Goal: Find specific page/section: Find specific page/section

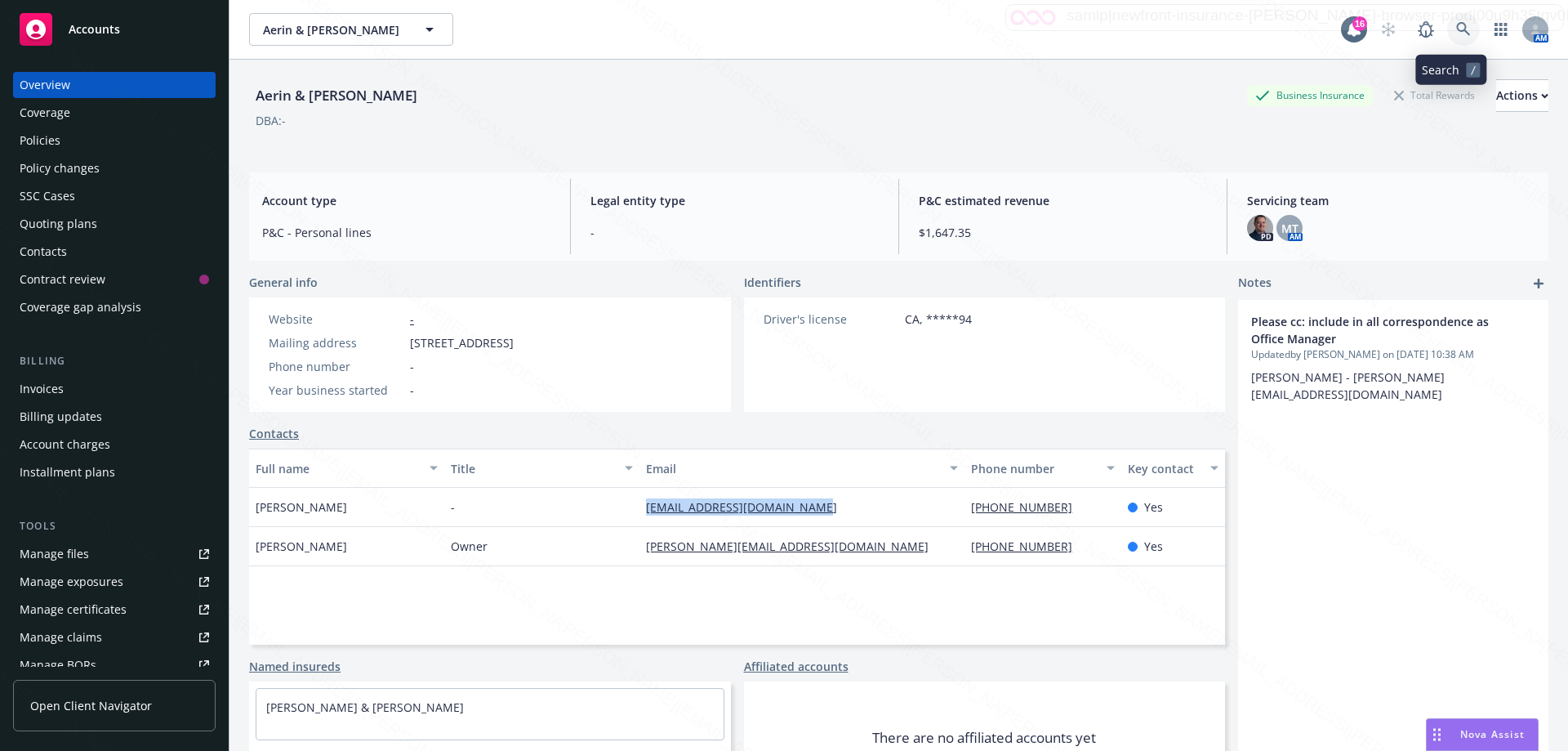
click at [1456, 33] on icon at bounding box center [1463, 30] width 15 height 15
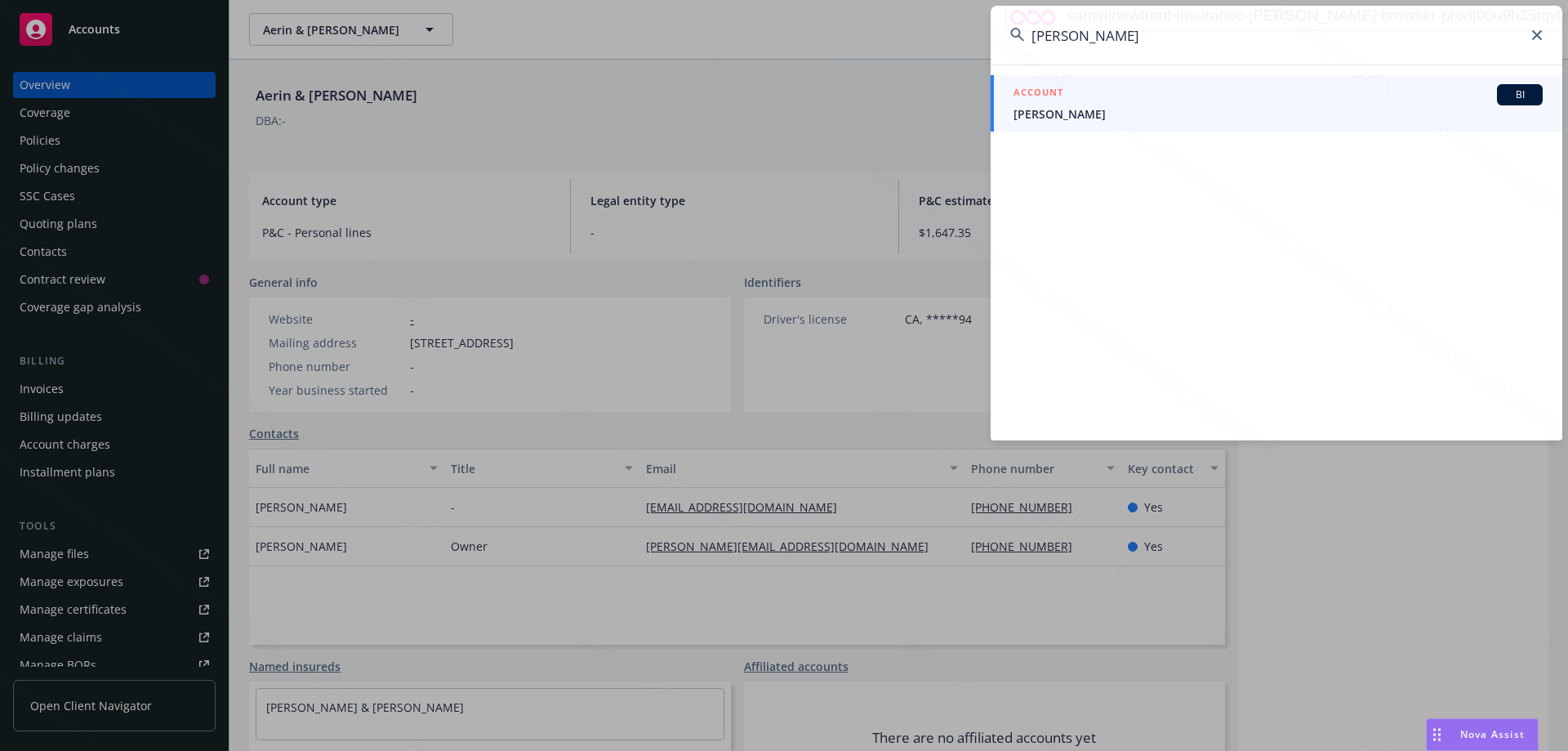
type input "[PERSON_NAME]"
click at [1069, 110] on span "[PERSON_NAME]" at bounding box center [1277, 114] width 529 height 17
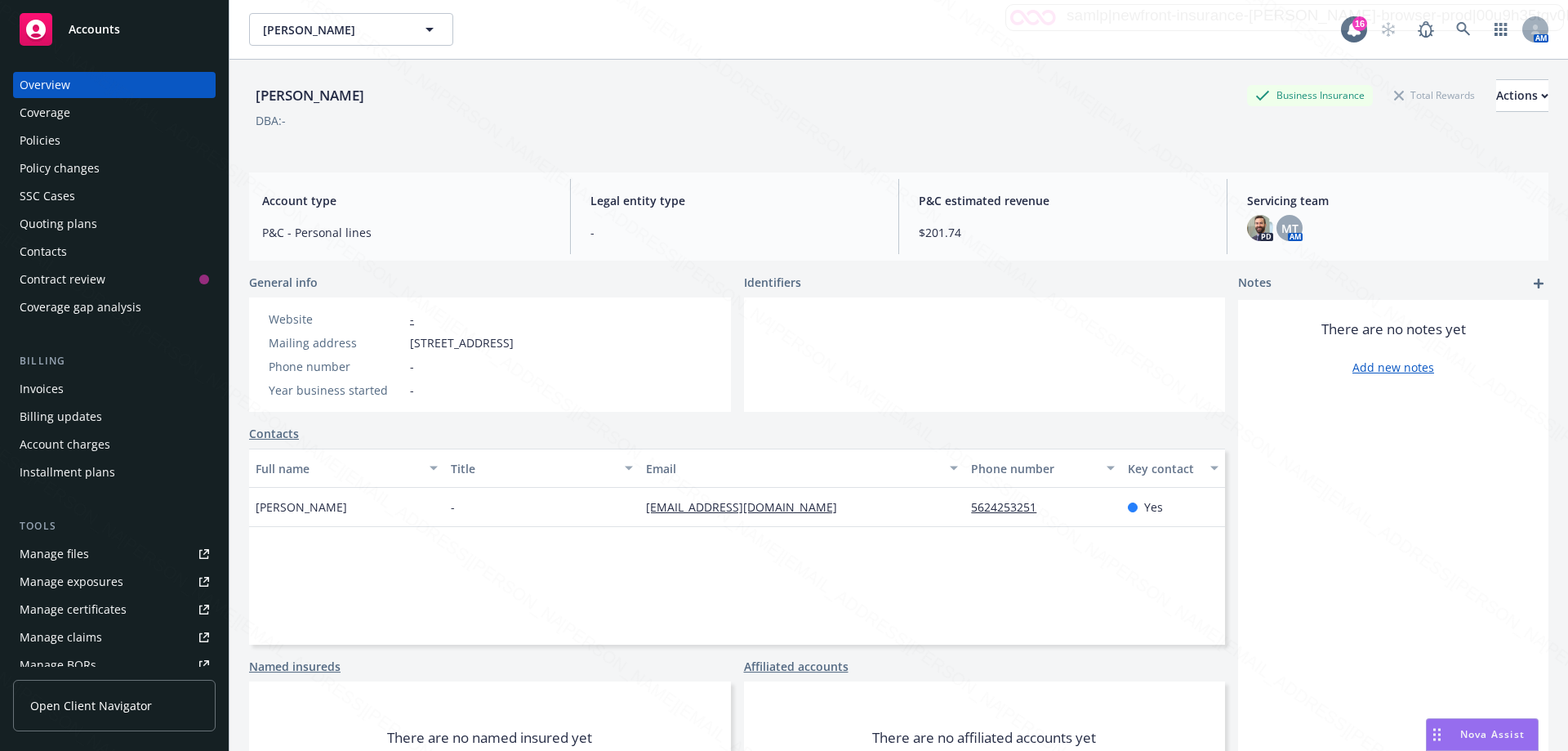
click at [59, 148] on div "Policies" at bounding box center [40, 140] width 41 height 26
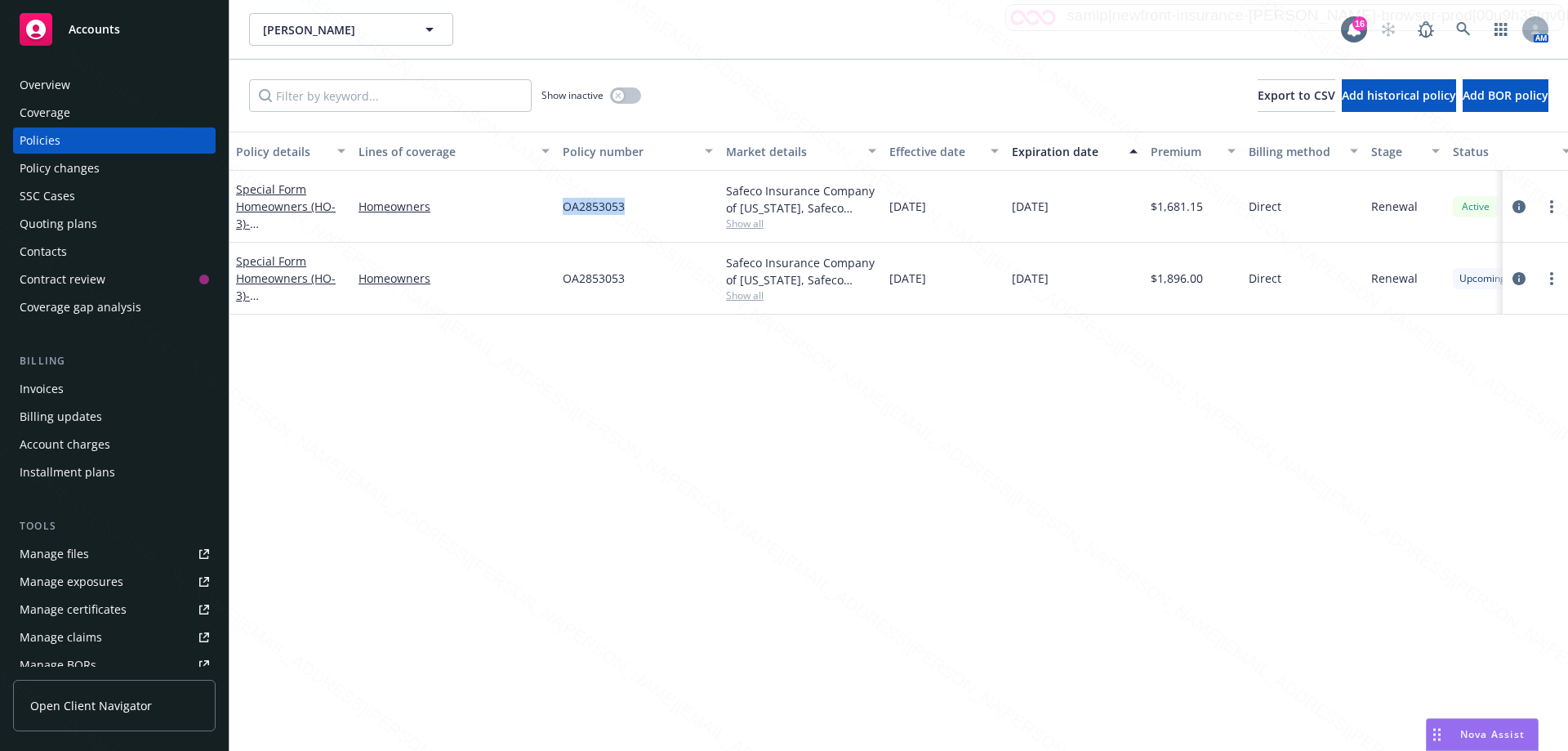
drag, startPoint x: 560, startPoint y: 205, endPoint x: 656, endPoint y: 214, distance: 96.4
click at [656, 214] on div "Special Form Homeowners (HO-3) - [STREET_ADDRESS] Homeowners OA2853053 Safeco I…" at bounding box center [1017, 207] width 1576 height 72
click at [1458, 25] on icon at bounding box center [1463, 29] width 14 height 14
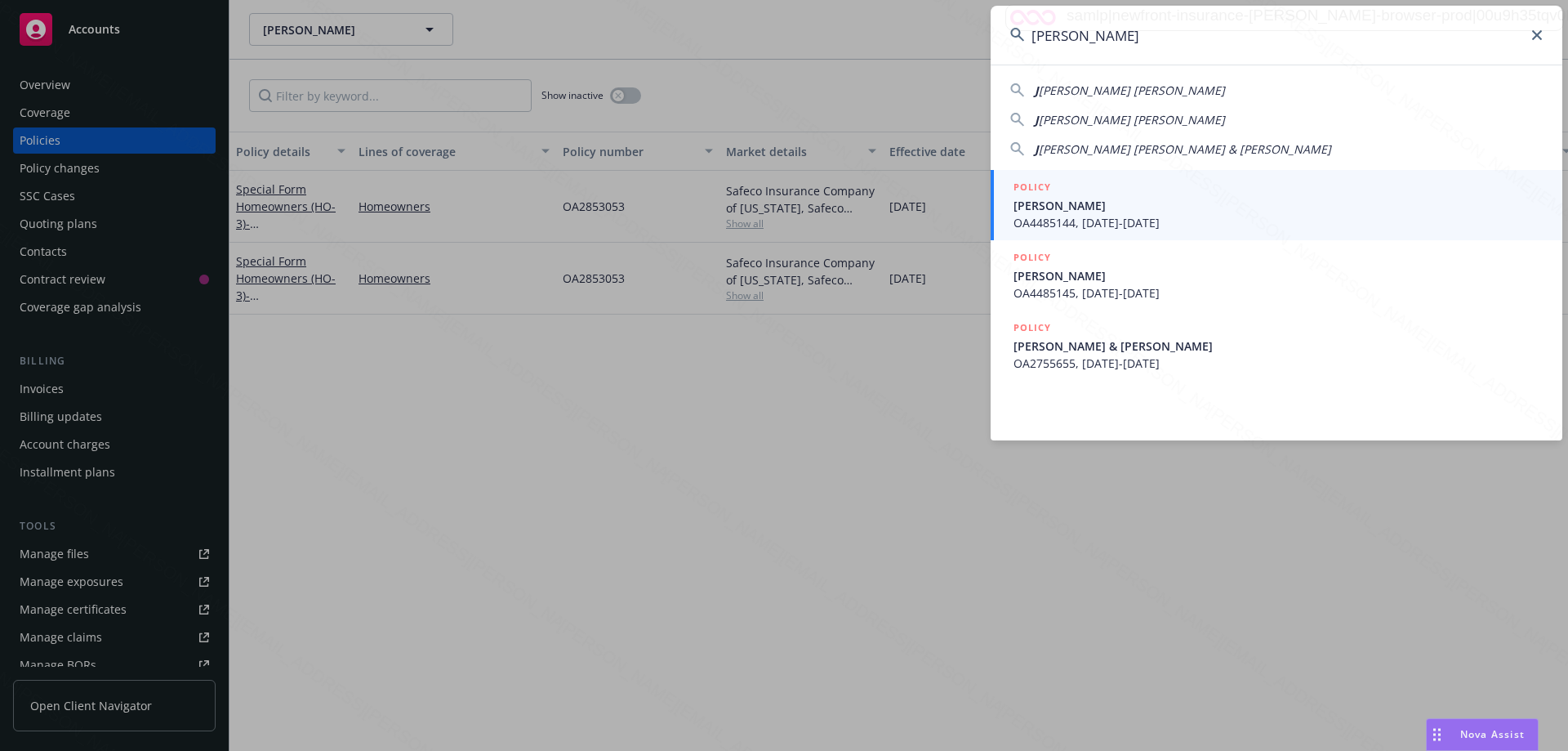
click at [1111, 148] on span "[PERSON_NAME] [PERSON_NAME] & [PERSON_NAME]" at bounding box center [1185, 149] width 292 height 16
type input "[PERSON_NAME] & [PERSON_NAME]"
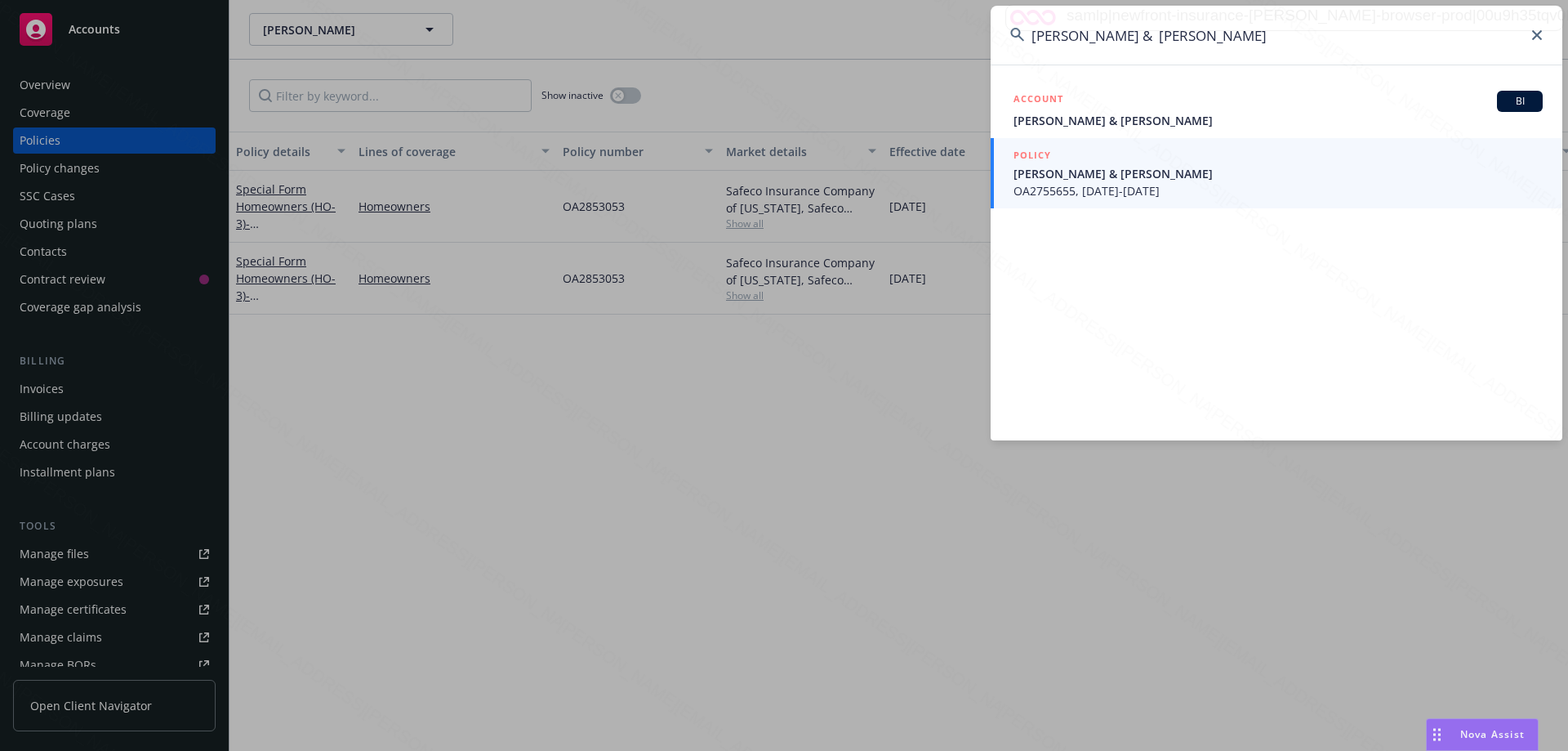
click at [1192, 170] on span "[PERSON_NAME] & [PERSON_NAME]" at bounding box center [1277, 174] width 529 height 17
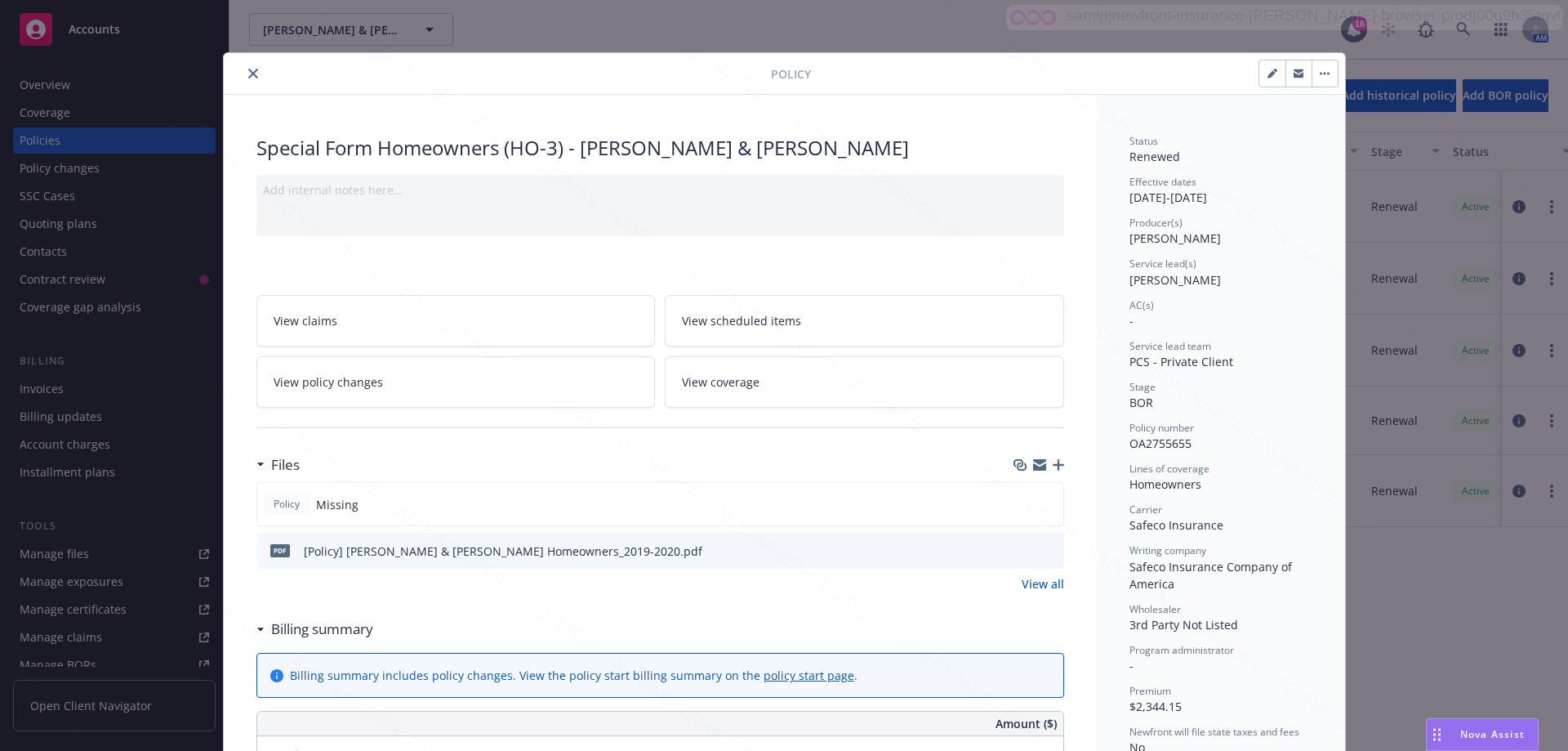
click at [51, 137] on div "Policy Special Form Homeowners (HO-3) - [PERSON_NAME] & [PERSON_NAME] Add inter…" at bounding box center [784, 376] width 1568 height 751
click at [243, 76] on button "close" at bounding box center [253, 74] width 20 height 20
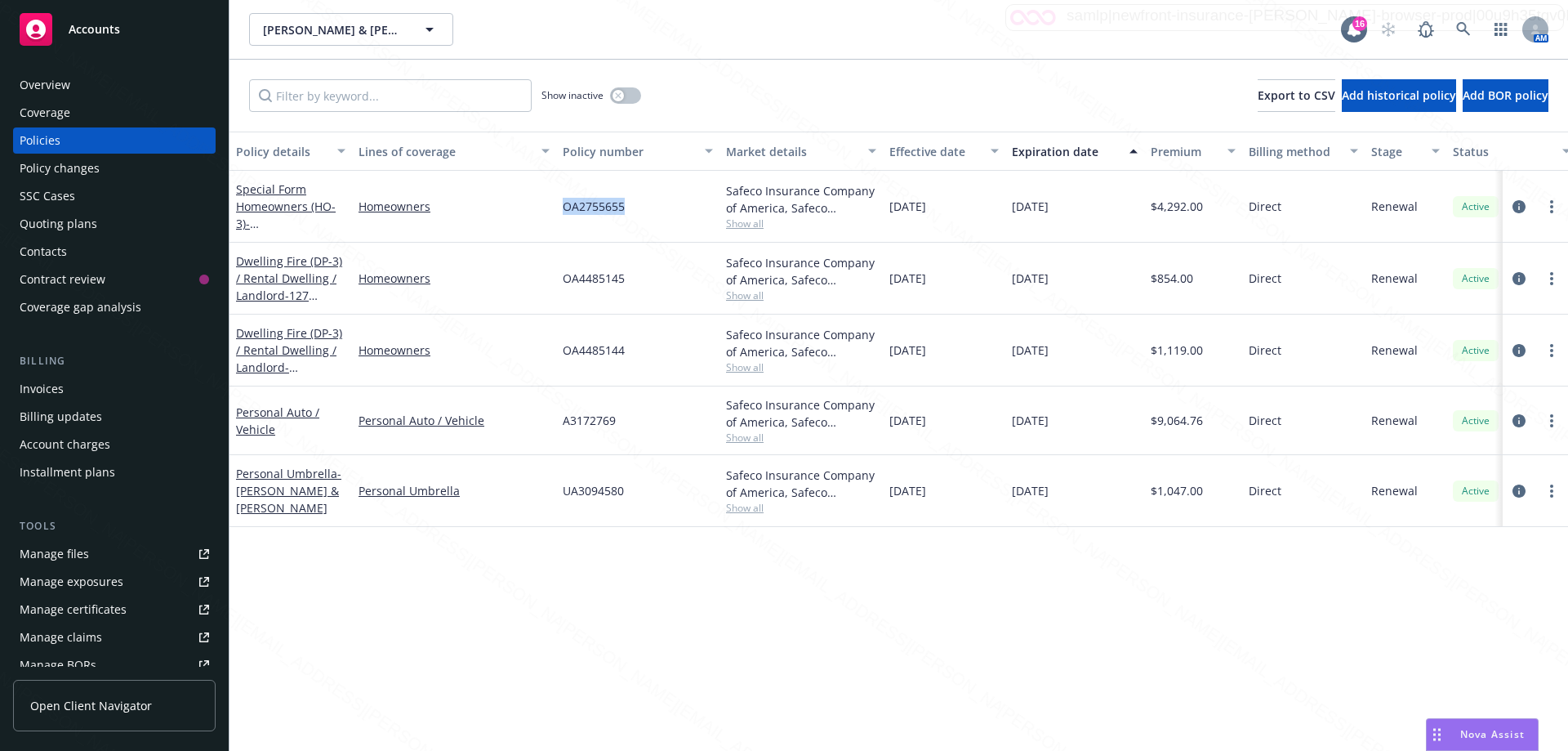
drag, startPoint x: 559, startPoint y: 206, endPoint x: 657, endPoint y: 209, distance: 98.0
click at [657, 209] on div "OA2755655" at bounding box center [638, 207] width 164 height 72
click at [1464, 32] on icon at bounding box center [1463, 30] width 15 height 15
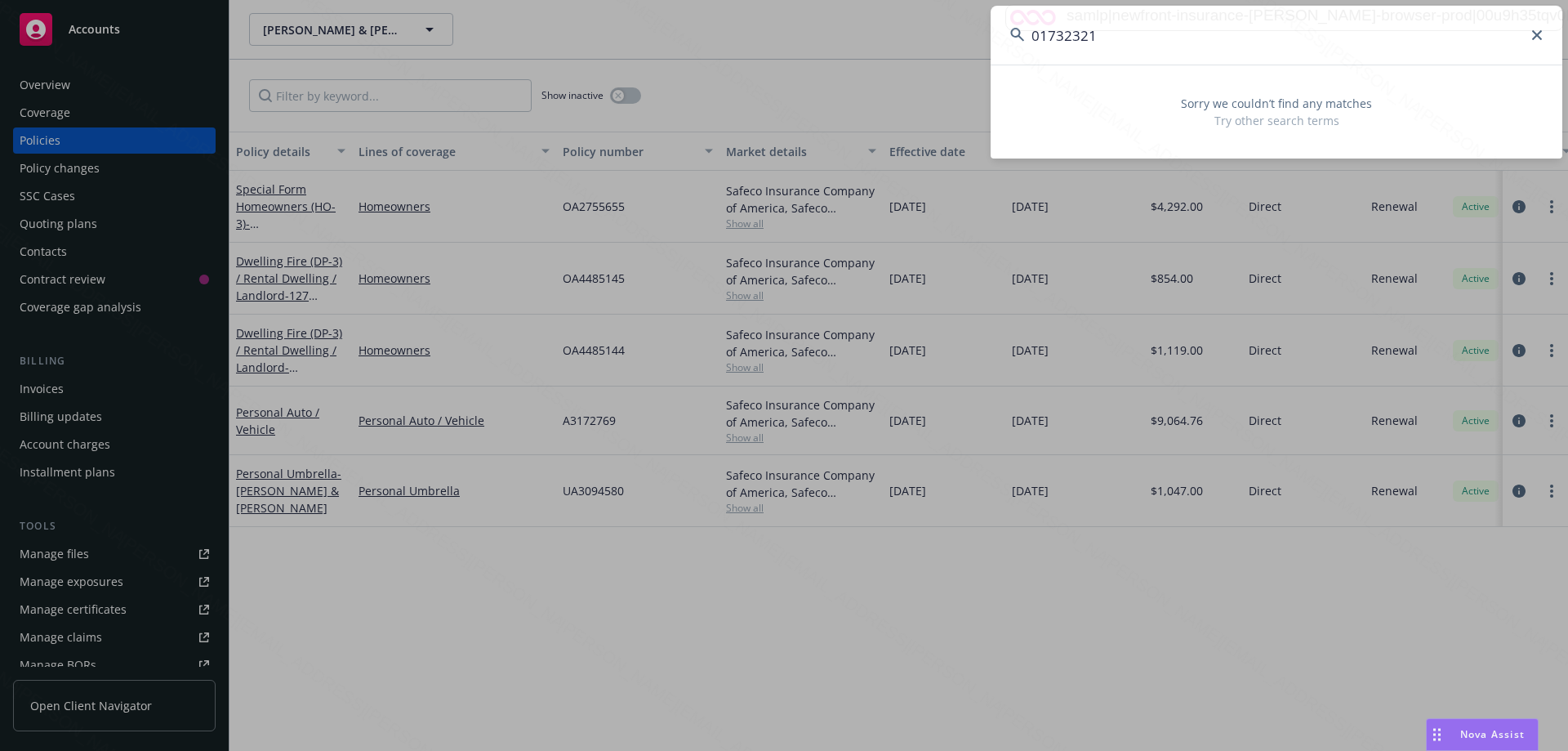
drag, startPoint x: 1112, startPoint y: 29, endPoint x: 1014, endPoint y: 28, distance: 98.0
click at [1014, 28] on div "01732321" at bounding box center [1276, 35] width 571 height 59
drag, startPoint x: 1081, startPoint y: 28, endPoint x: 1022, endPoint y: 28, distance: 59.0
click at [1022, 28] on div "[PERSON_NAME]" at bounding box center [1276, 35] width 571 height 59
paste input "[PERSON_NAME] & [PERSON_NAME]"
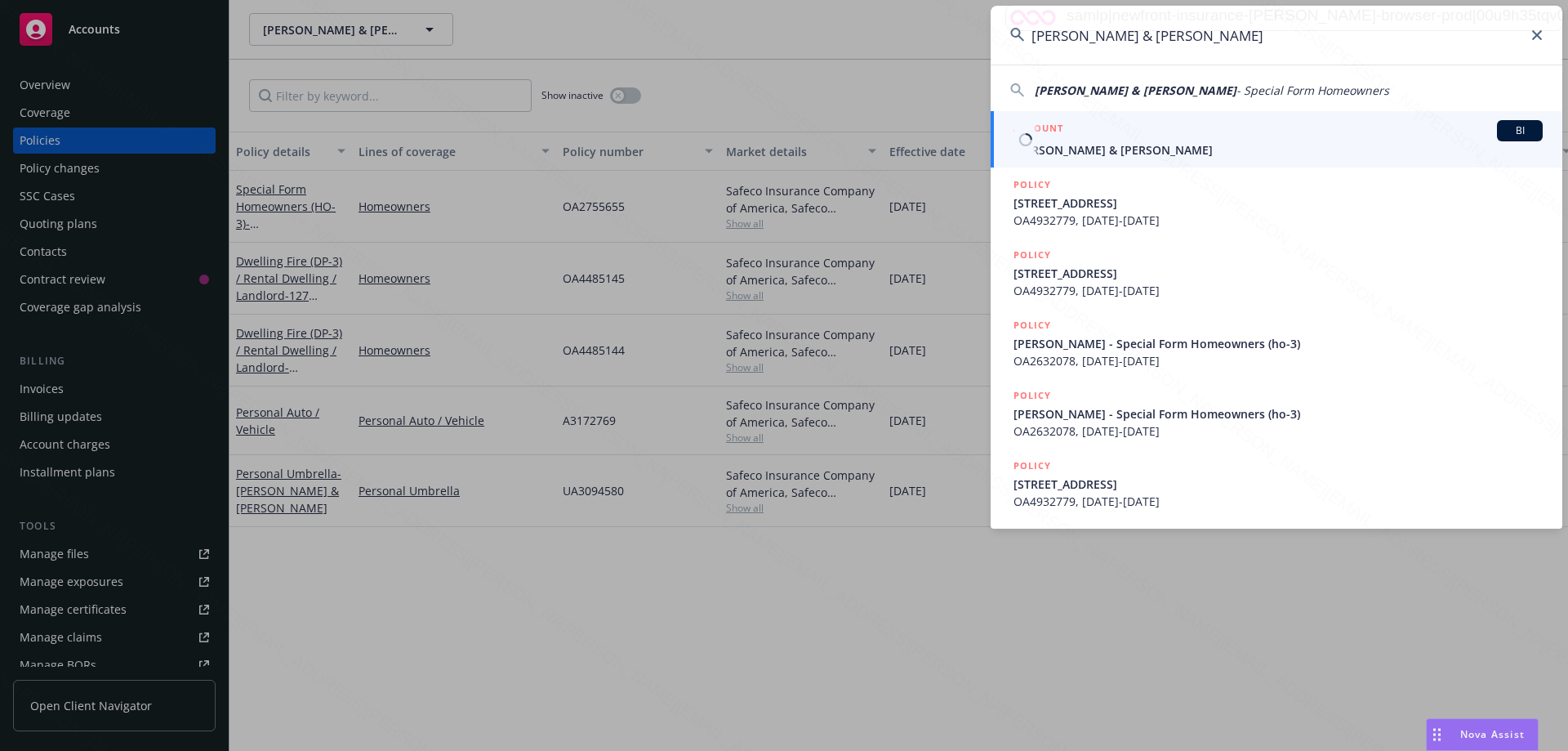
type input "[PERSON_NAME] & [PERSON_NAME]"
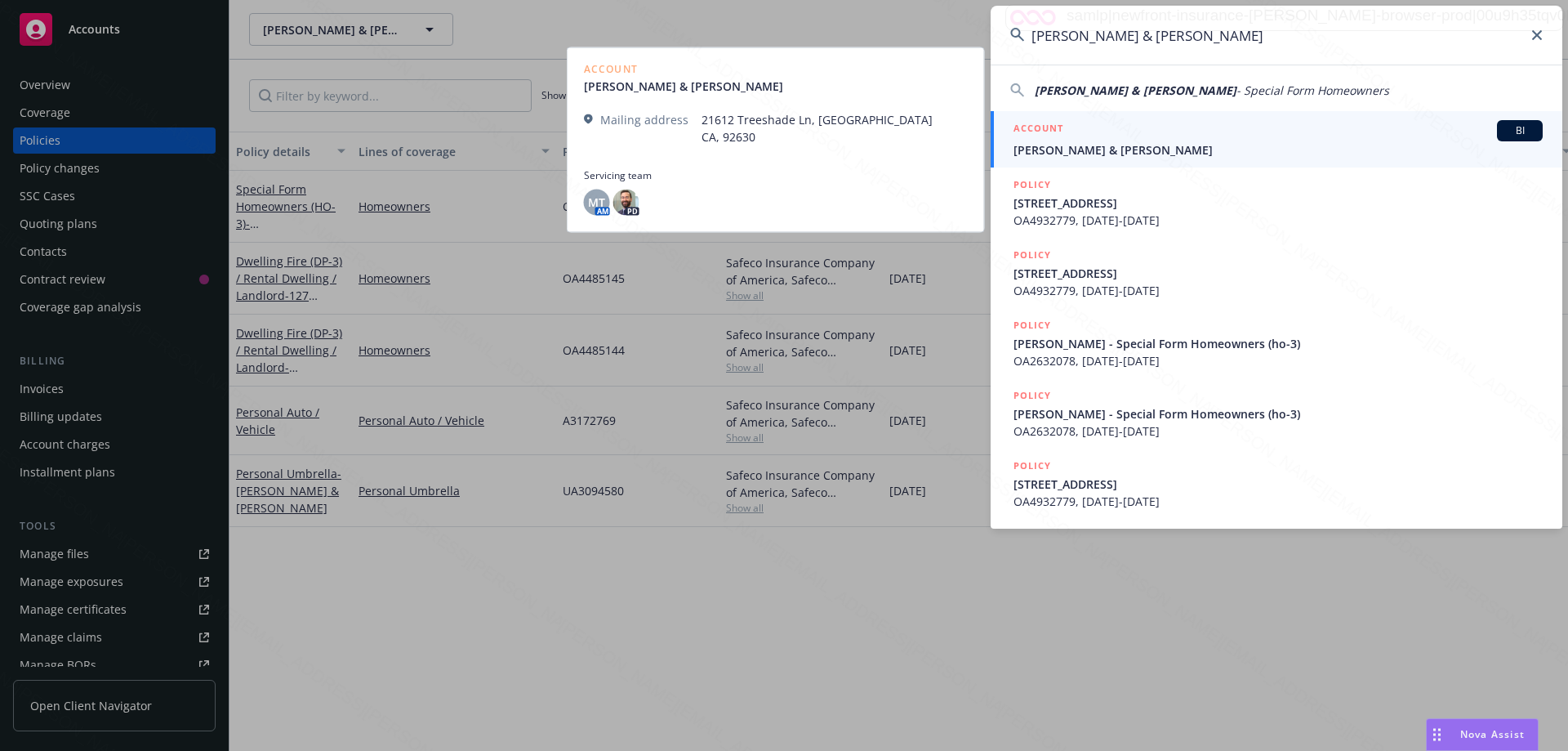
click at [1093, 159] on link "ACCOUNT BI [PERSON_NAME] & [PERSON_NAME]" at bounding box center [1276, 140] width 571 height 56
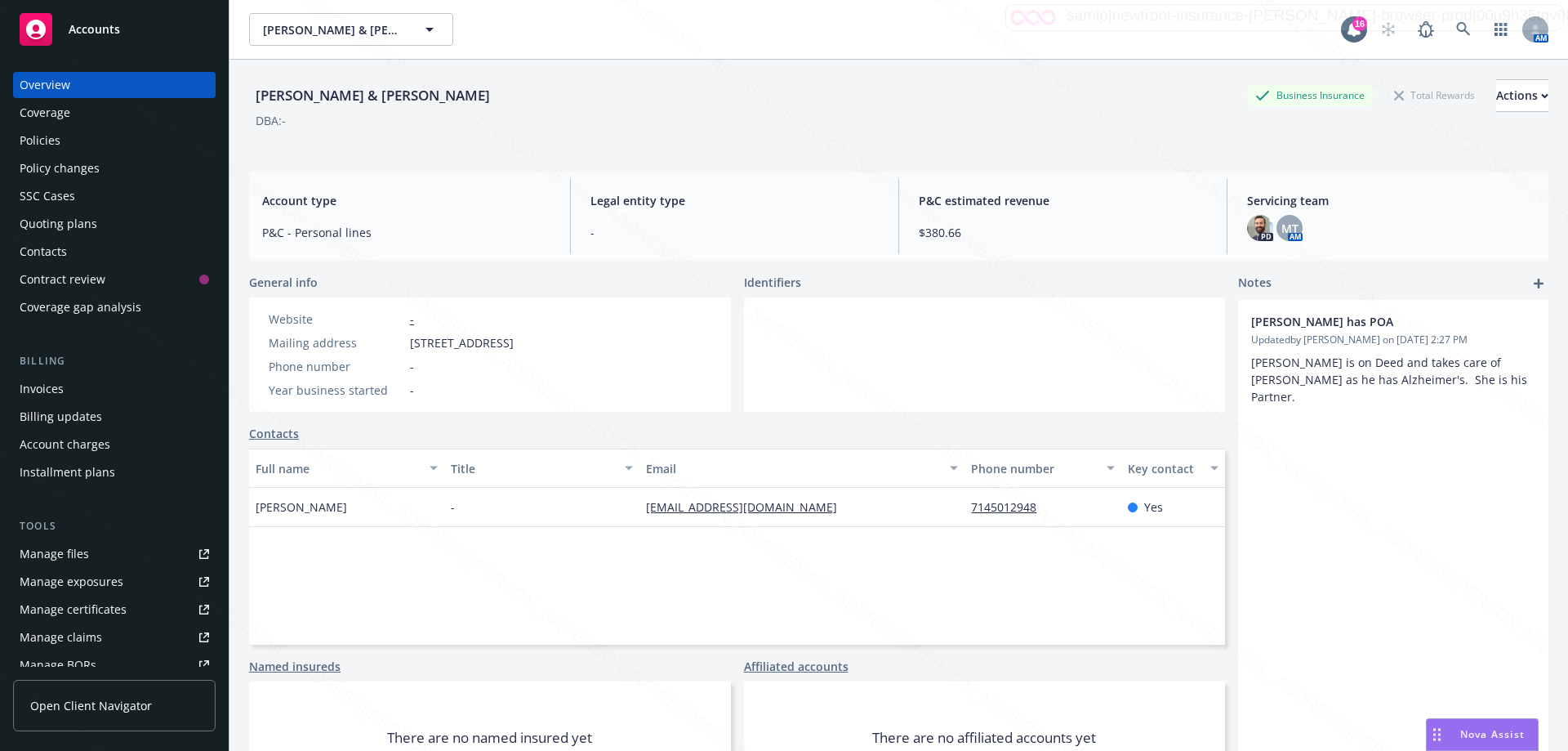
click at [47, 136] on div "Policies" at bounding box center [40, 140] width 41 height 26
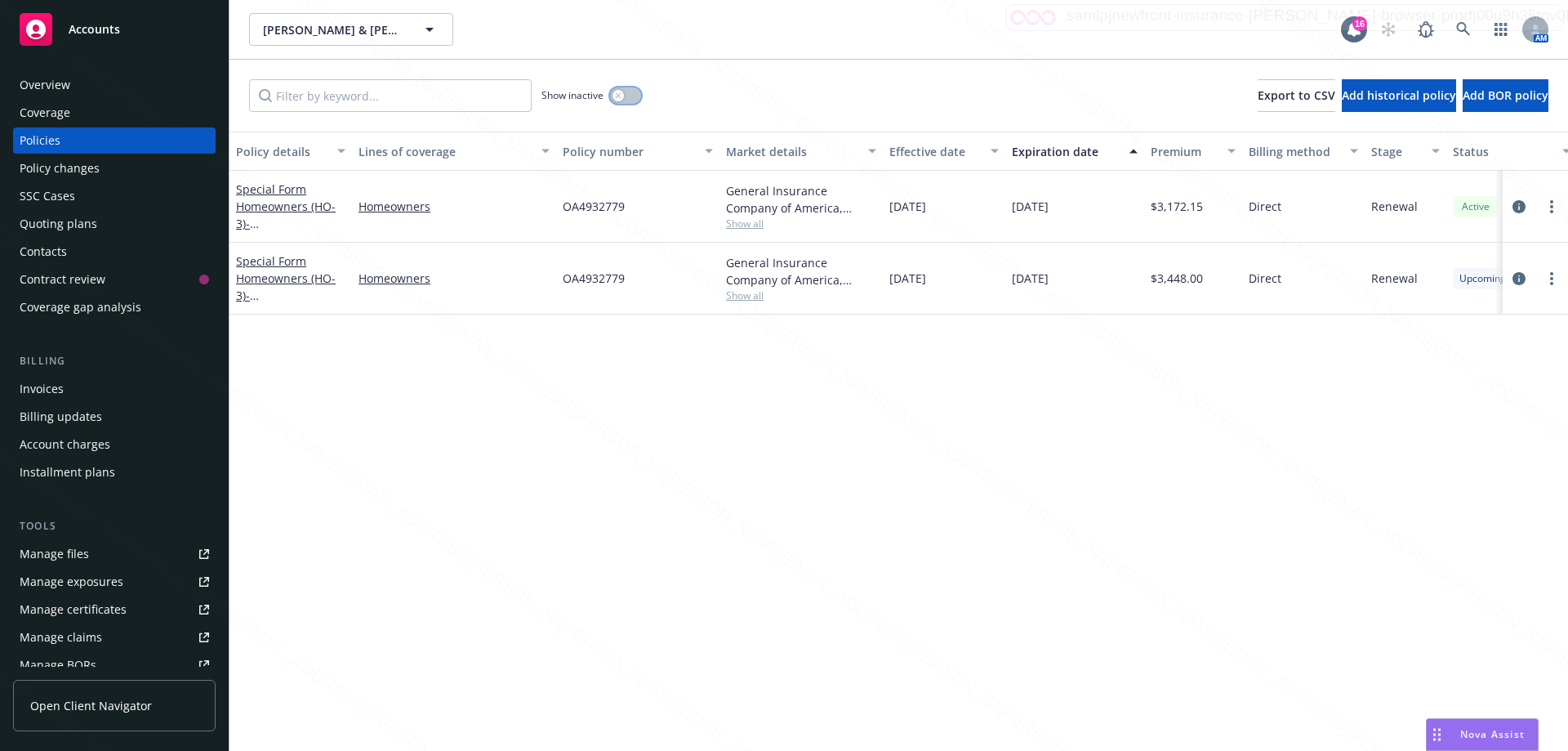
click at [626, 92] on button "button" at bounding box center [625, 96] width 31 height 17
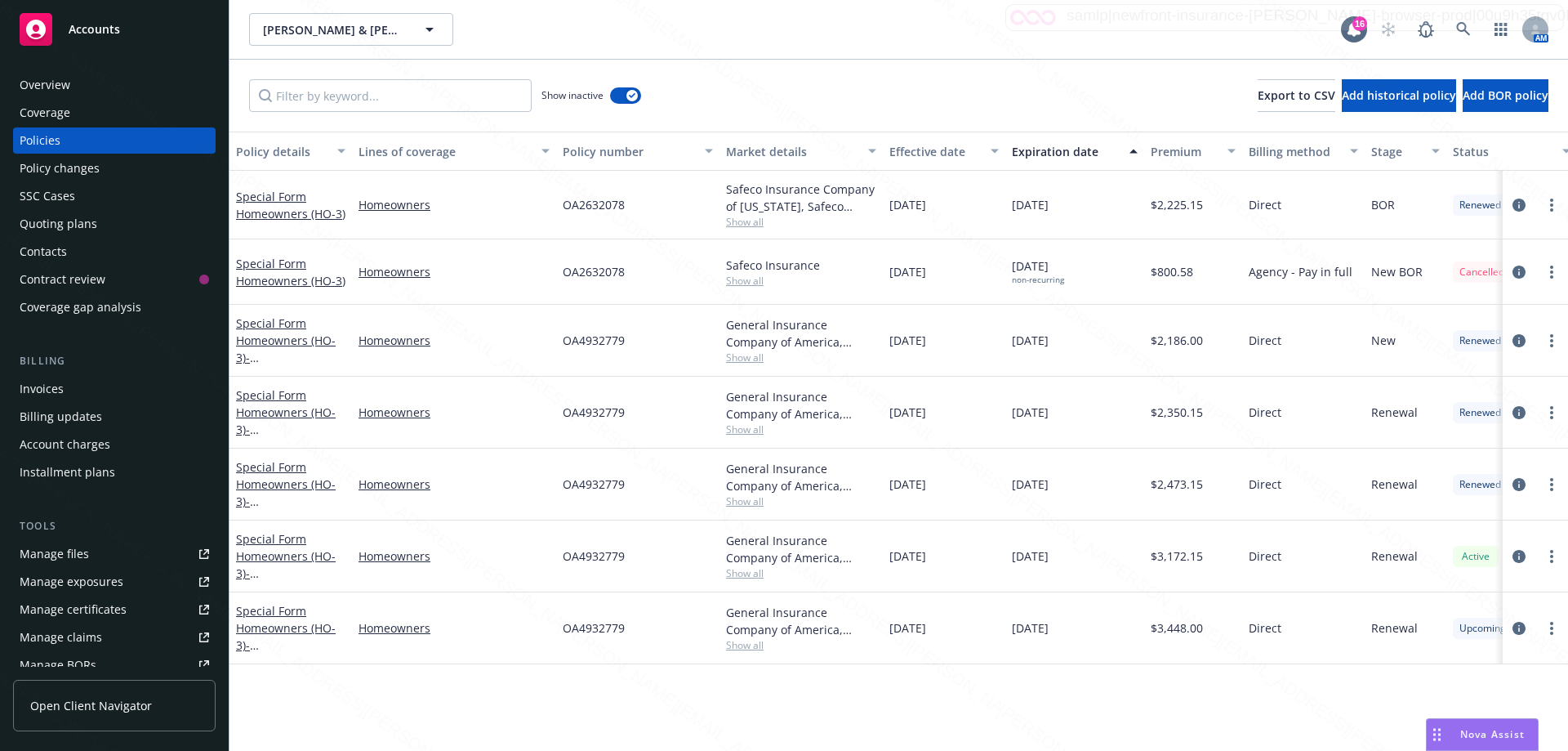
click at [1051, 155] on div "Expiration date" at bounding box center [1066, 151] width 108 height 17
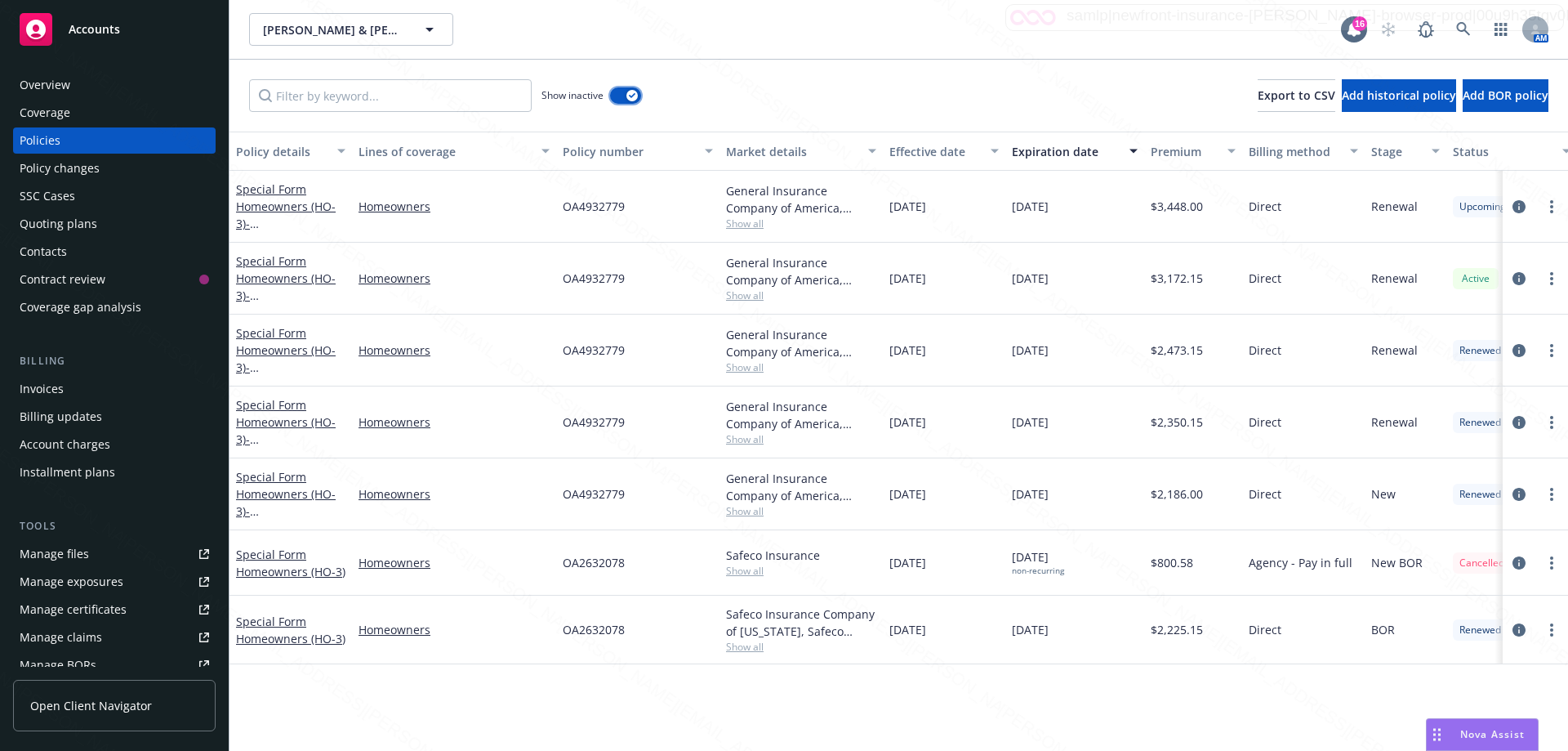
click at [617, 95] on button "button" at bounding box center [625, 96] width 31 height 17
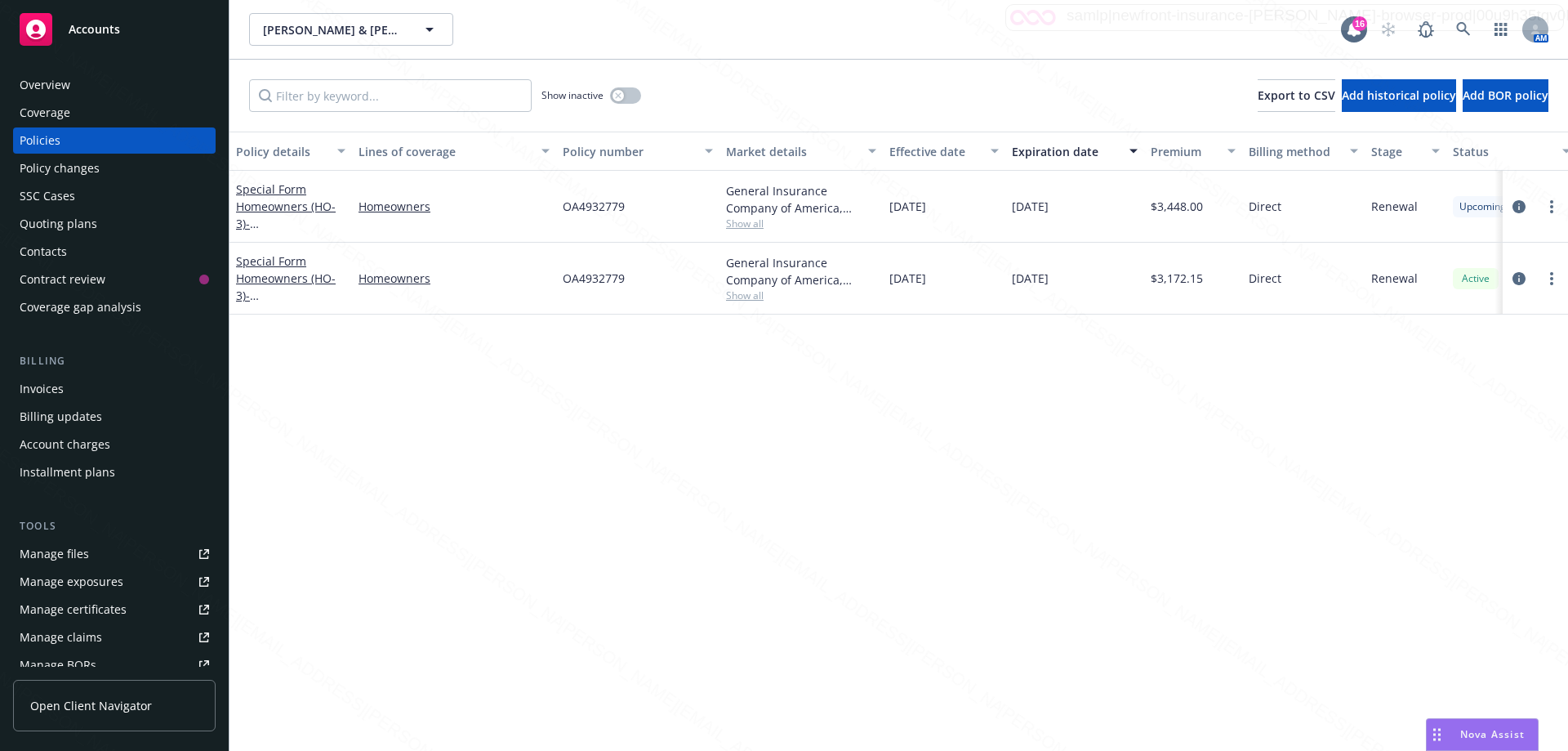
click at [424, 458] on div "Policy details Lines of coverage Policy number Market details Effective date Ex…" at bounding box center [899, 440] width 1339 height 619
click at [1470, 32] on icon at bounding box center [1463, 30] width 15 height 15
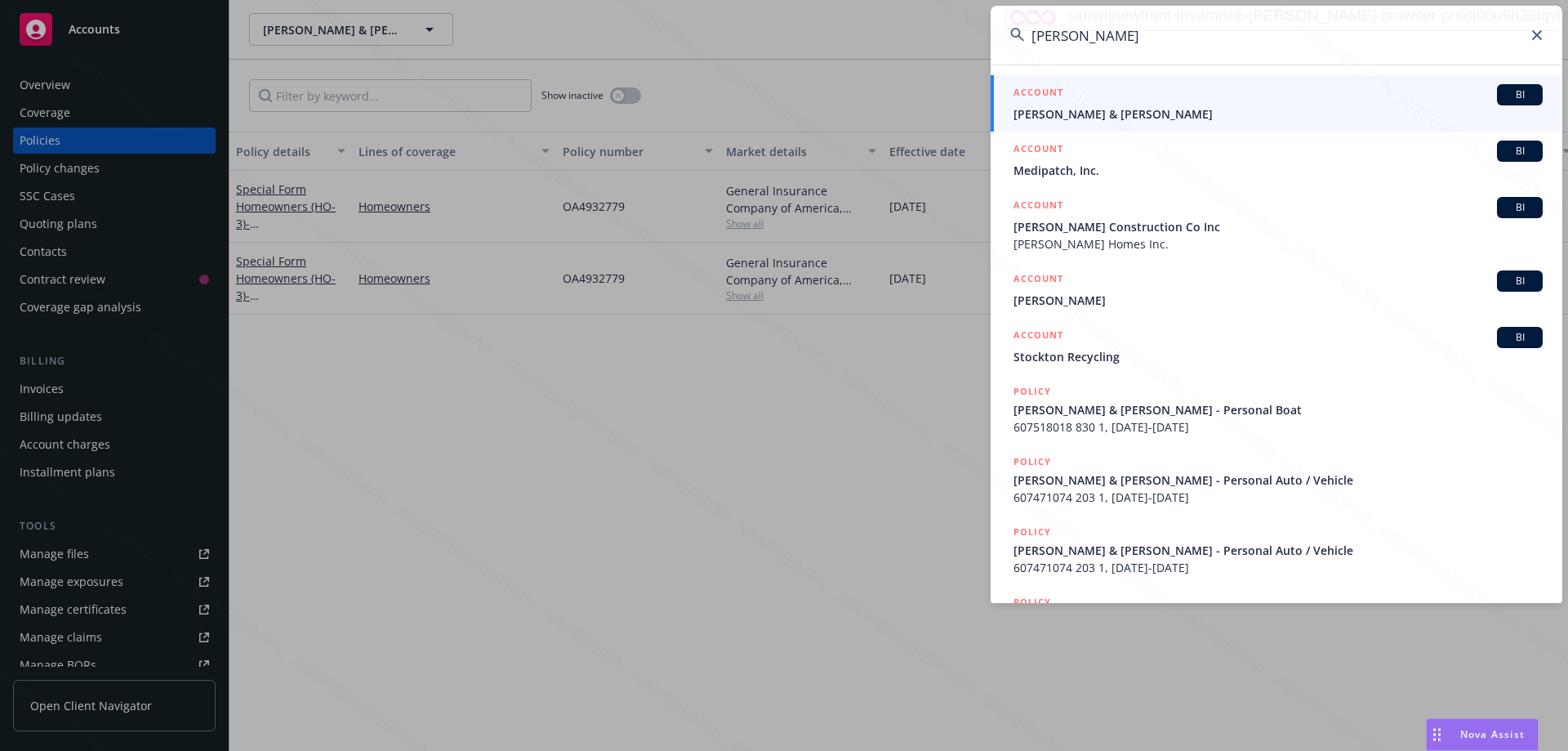
type input "[PERSON_NAME]"
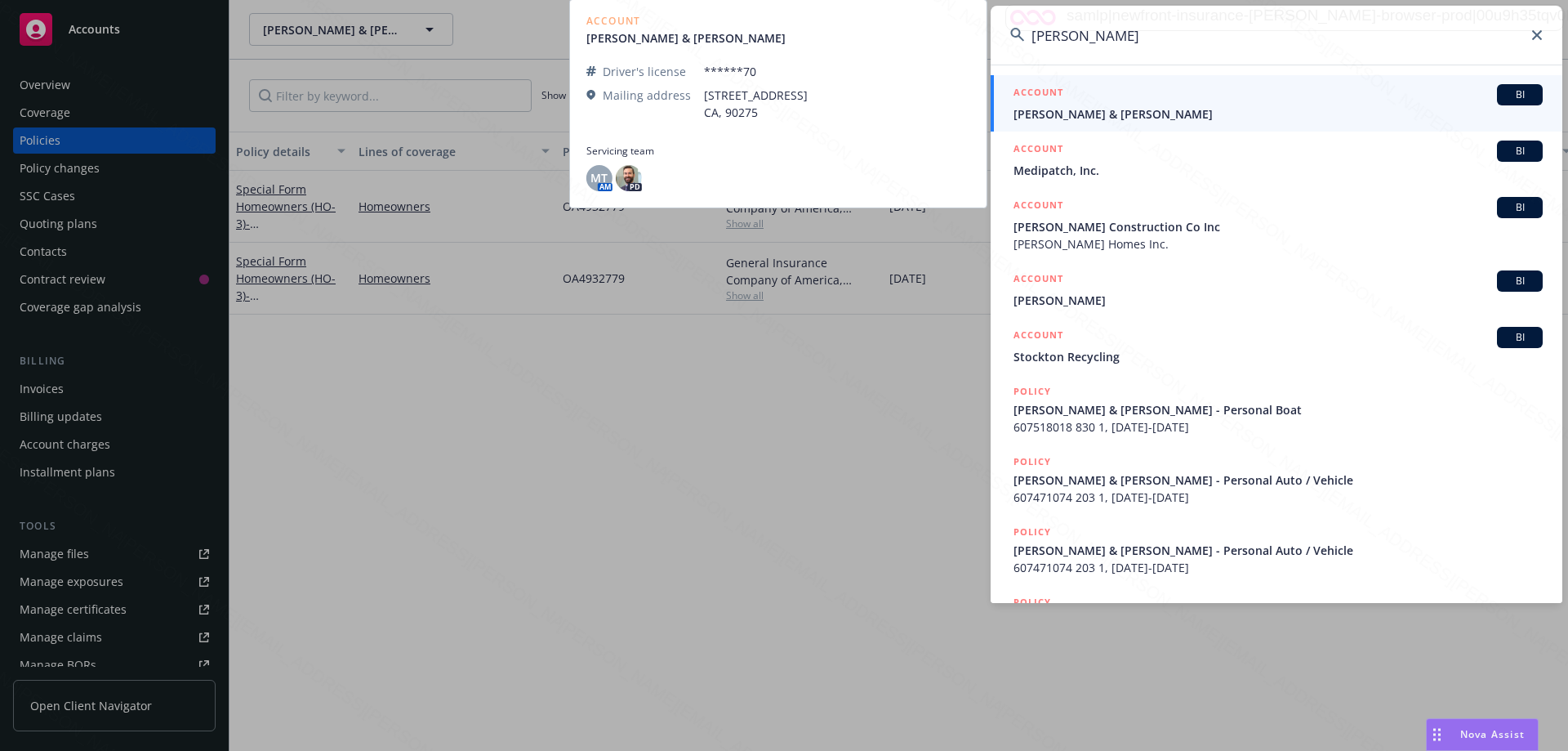
click at [1043, 120] on span "[PERSON_NAME] & [PERSON_NAME]" at bounding box center [1277, 114] width 529 height 17
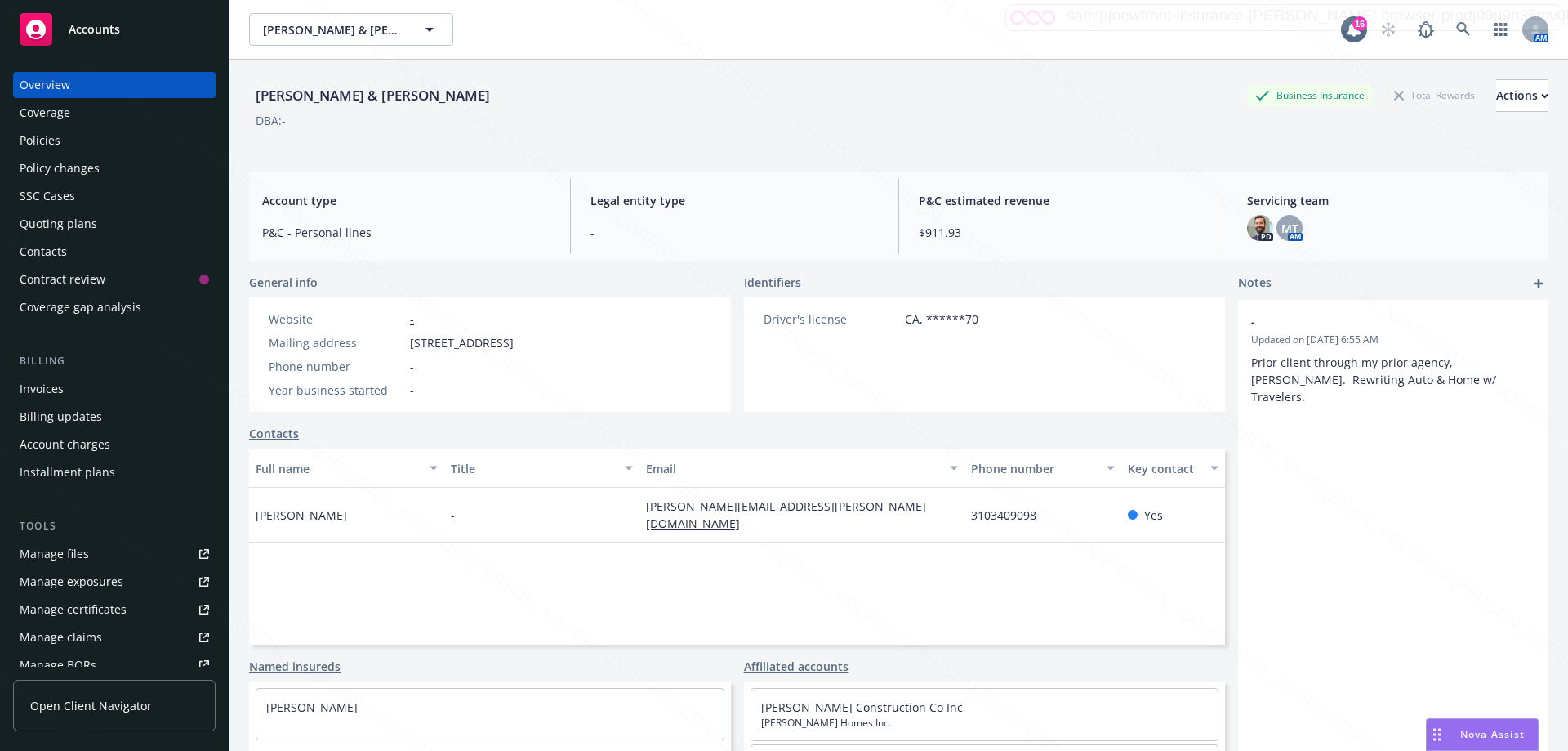
click at [52, 141] on div "Policies" at bounding box center [40, 140] width 41 height 26
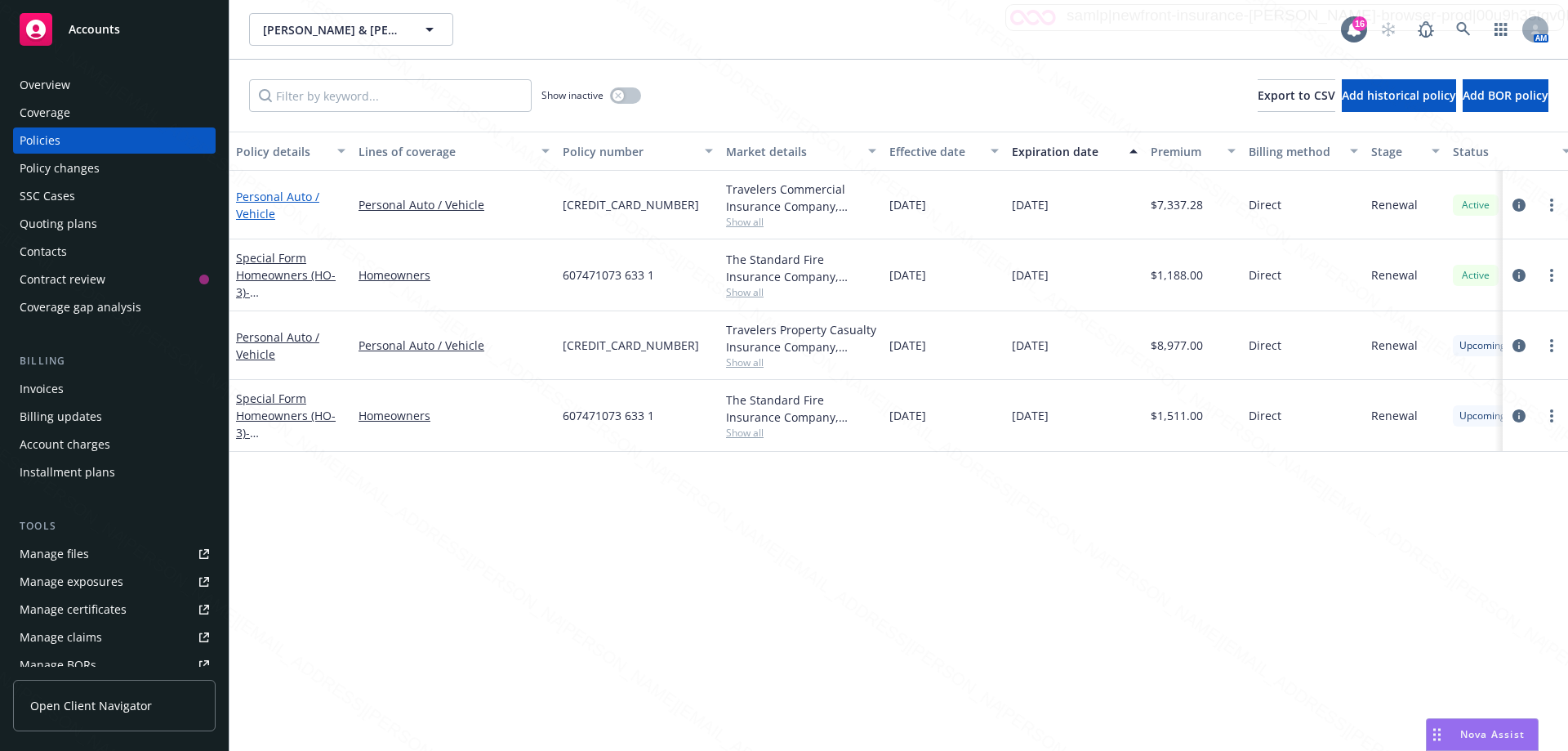
click at [247, 203] on link "Personal Auto / Vehicle" at bounding box center [277, 204] width 83 height 32
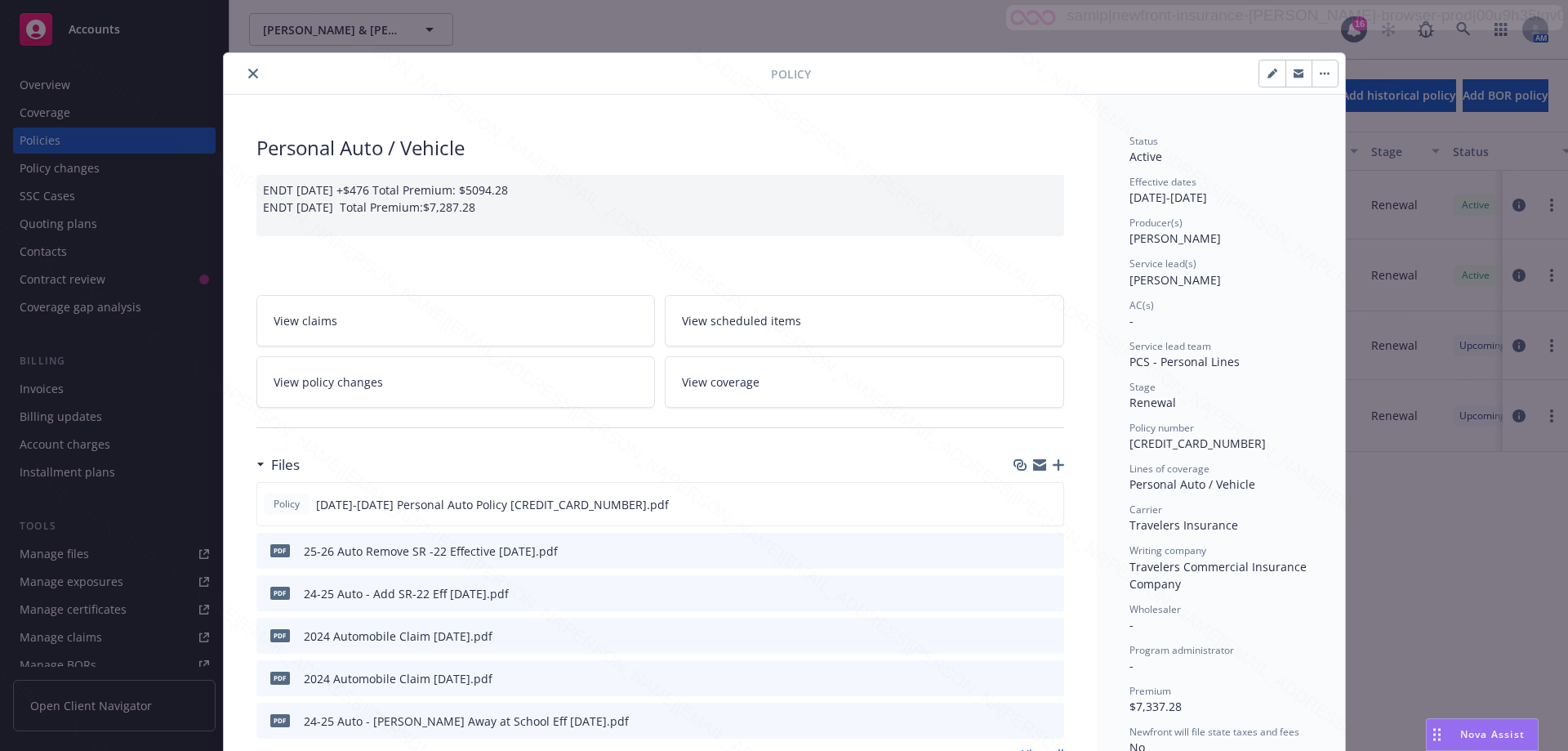
click at [250, 71] on icon "close" at bounding box center [253, 74] width 10 height 10
